Goal: Find specific page/section: Find specific page/section

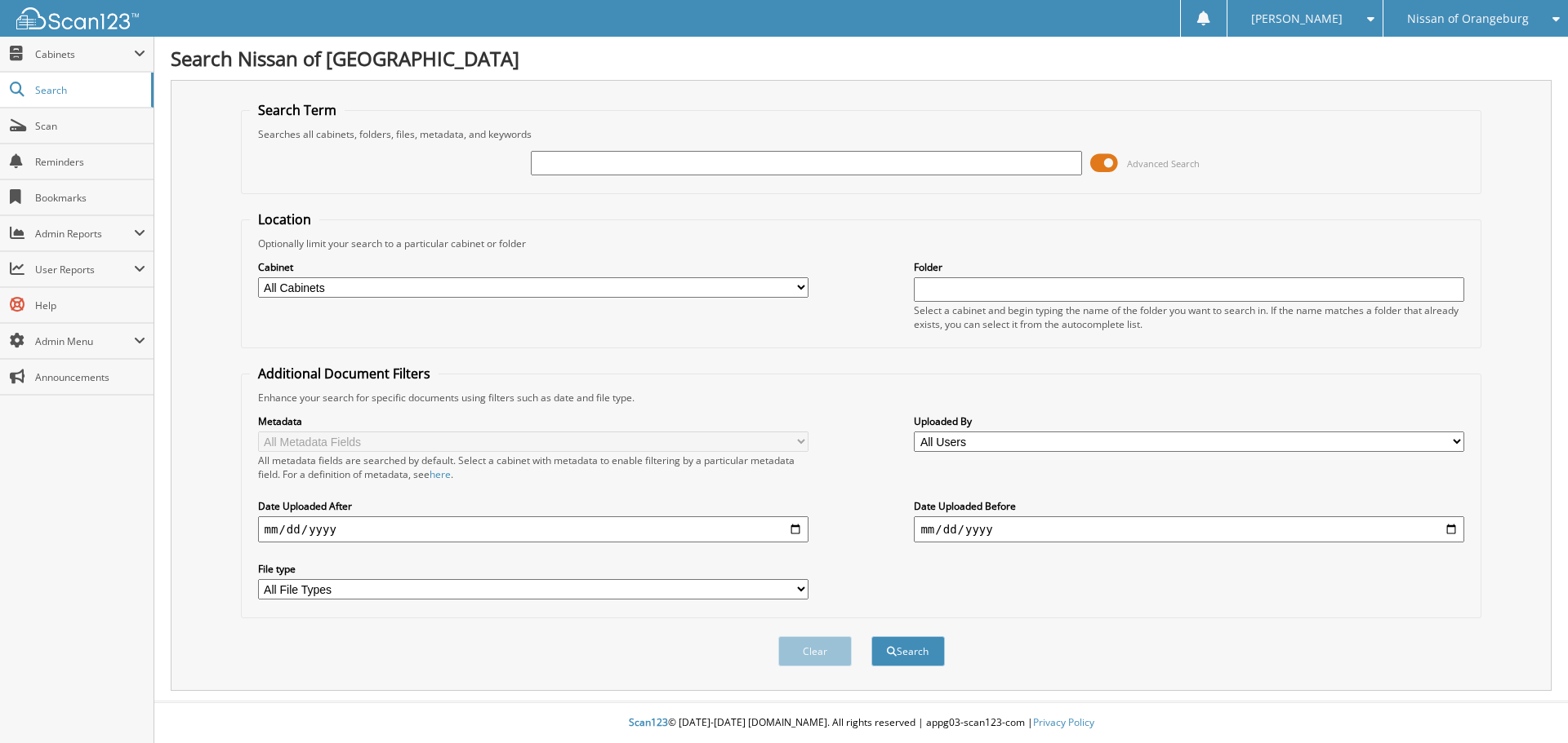
click at [649, 155] on input "text" at bounding box center [806, 163] width 550 height 24
type input "614102"
click at [871, 636] on button "Search" at bounding box center [907, 651] width 73 height 30
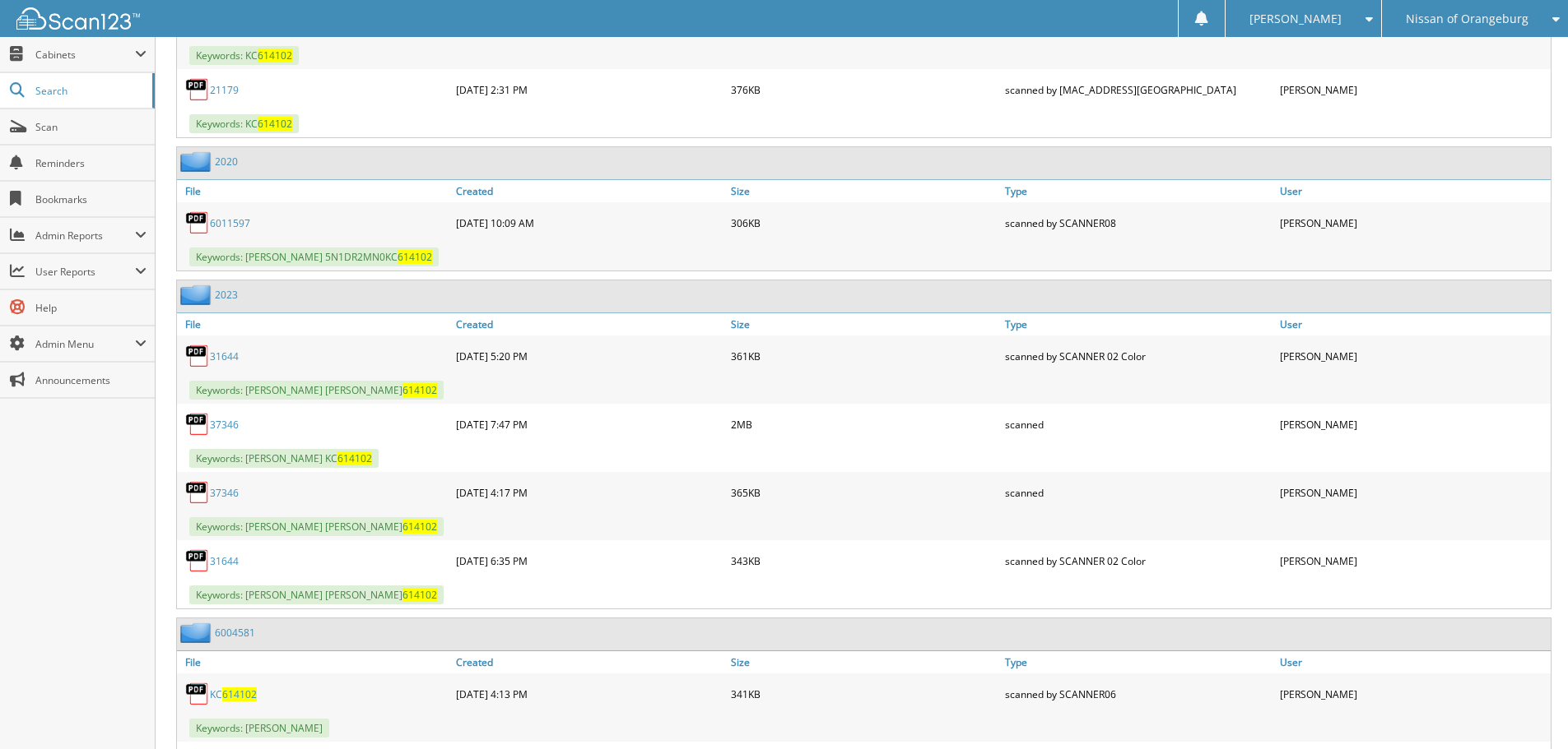
scroll to position [905, 0]
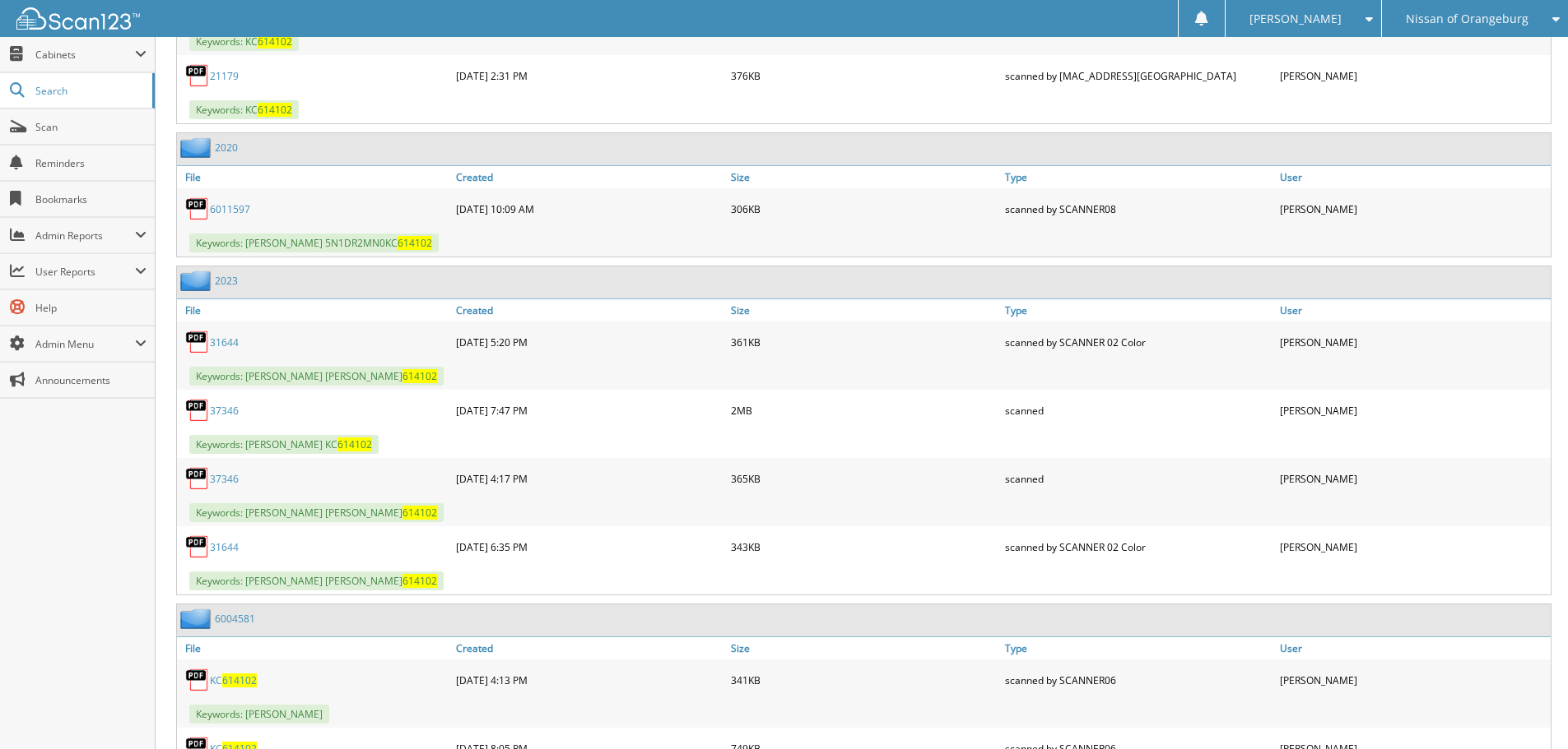
click at [239, 204] on link "6011597" at bounding box center [229, 209] width 40 height 14
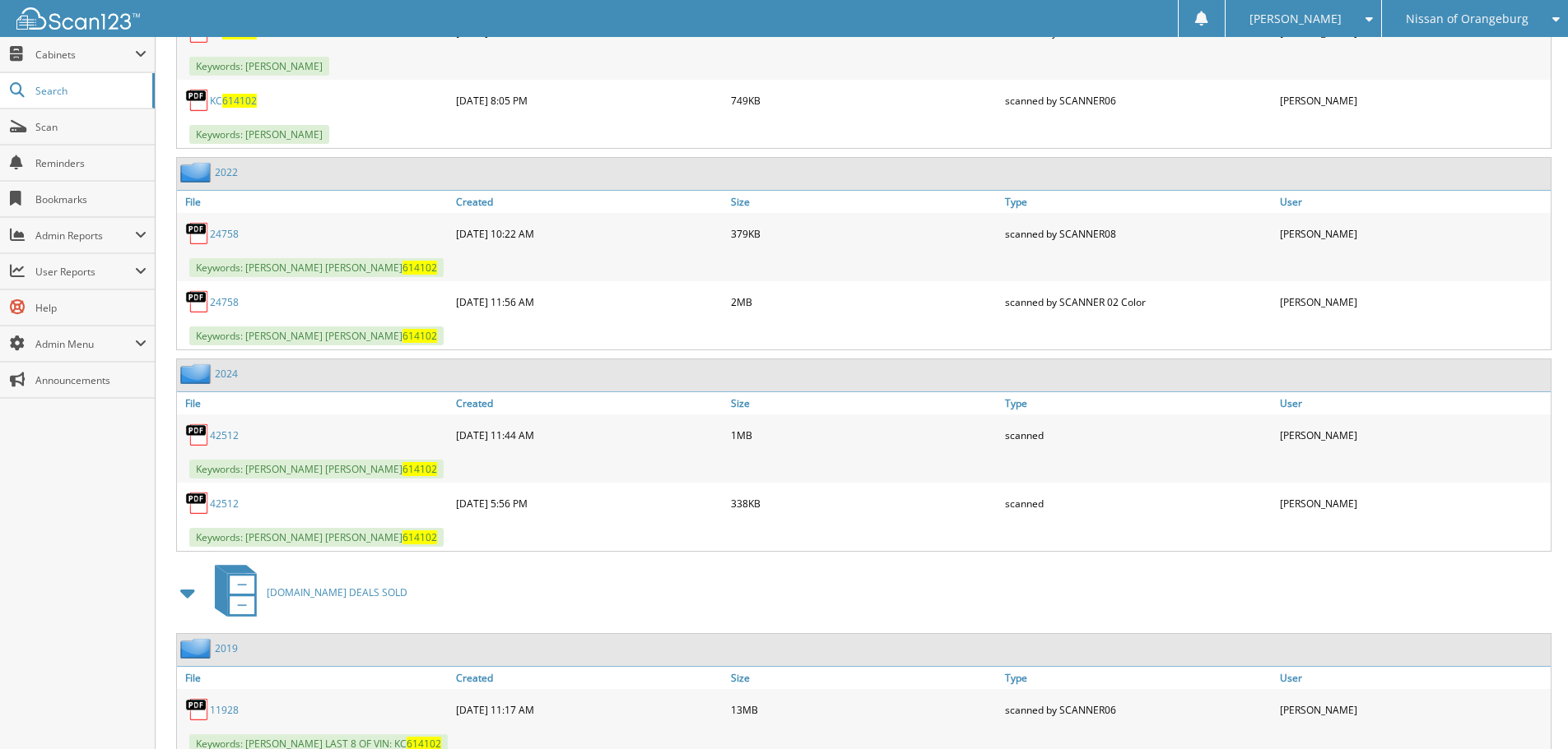
scroll to position [1727, 0]
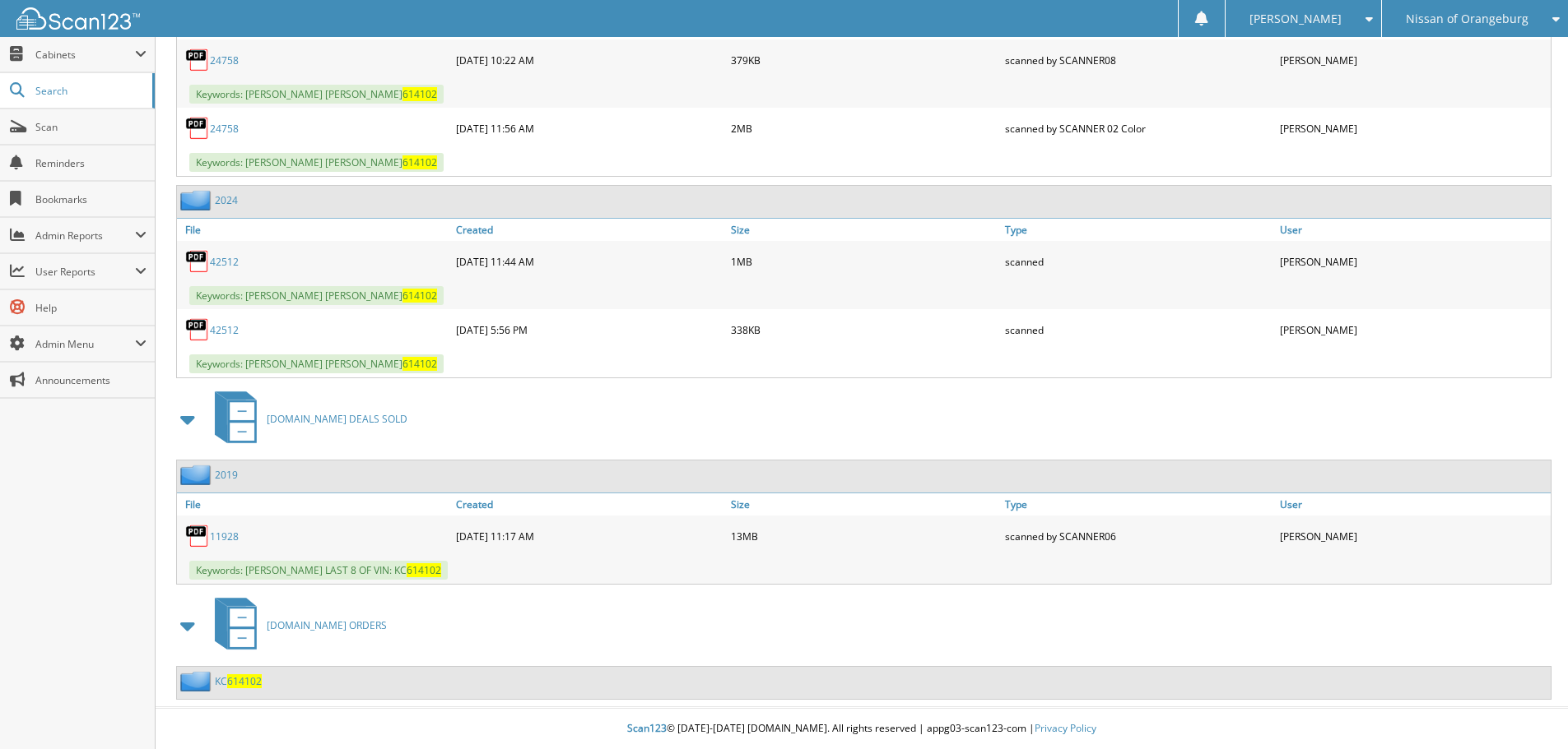
click at [224, 538] on link "11928" at bounding box center [223, 537] width 29 height 14
